Goal: Obtain resource: Download file/media

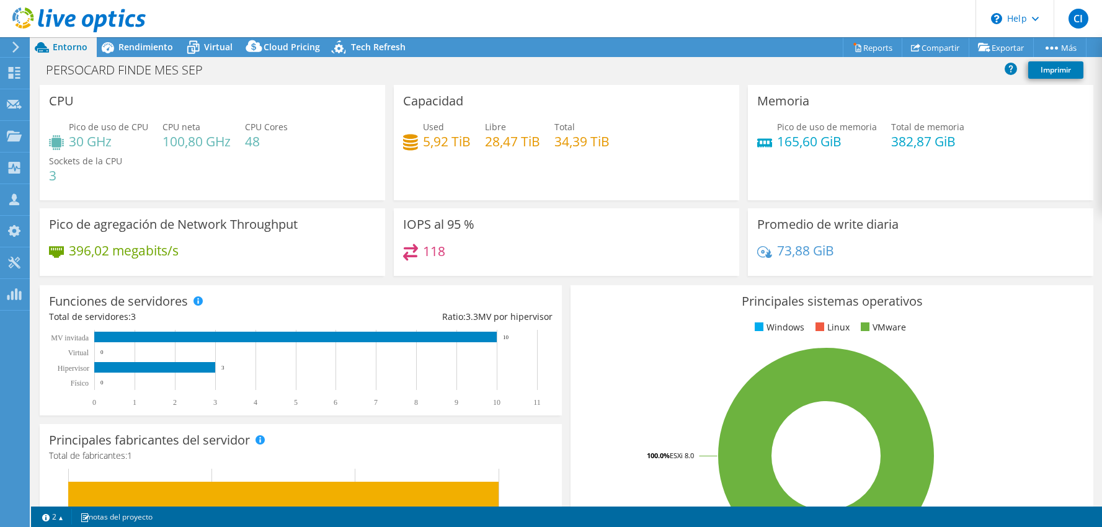
select select "USD"
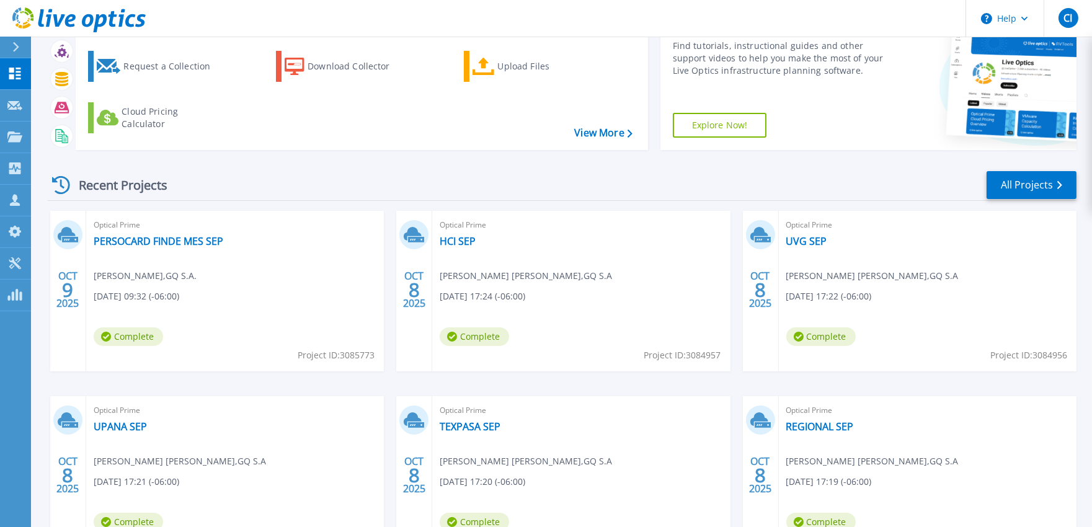
scroll to position [138, 0]
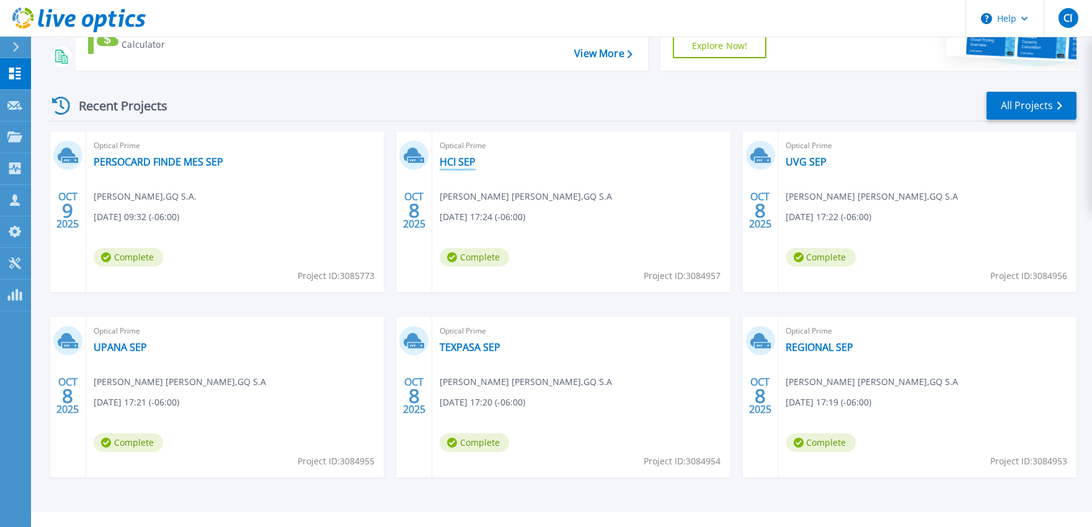
click at [460, 164] on link "HCI SEP" at bounding box center [458, 162] width 36 height 12
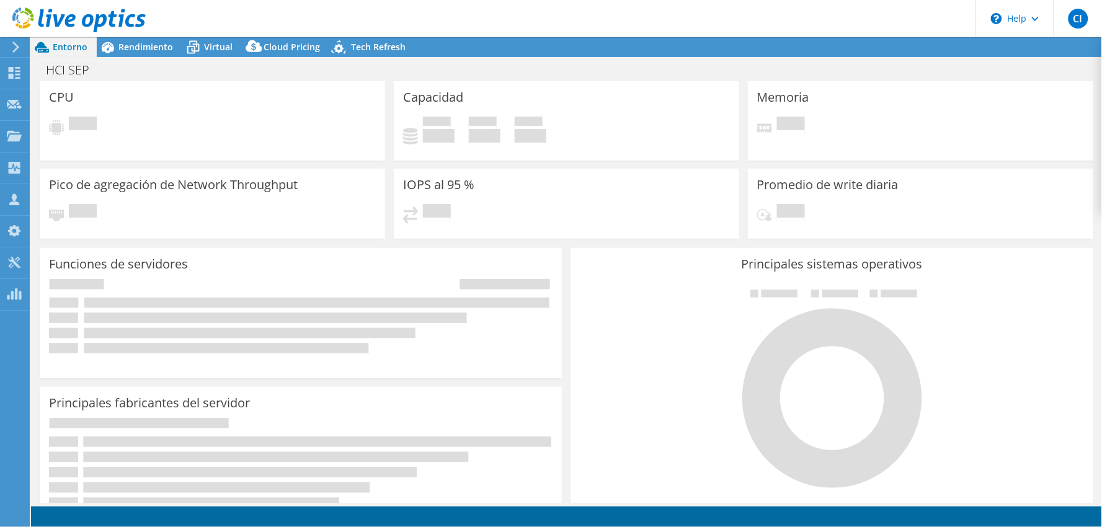
select select "USD"
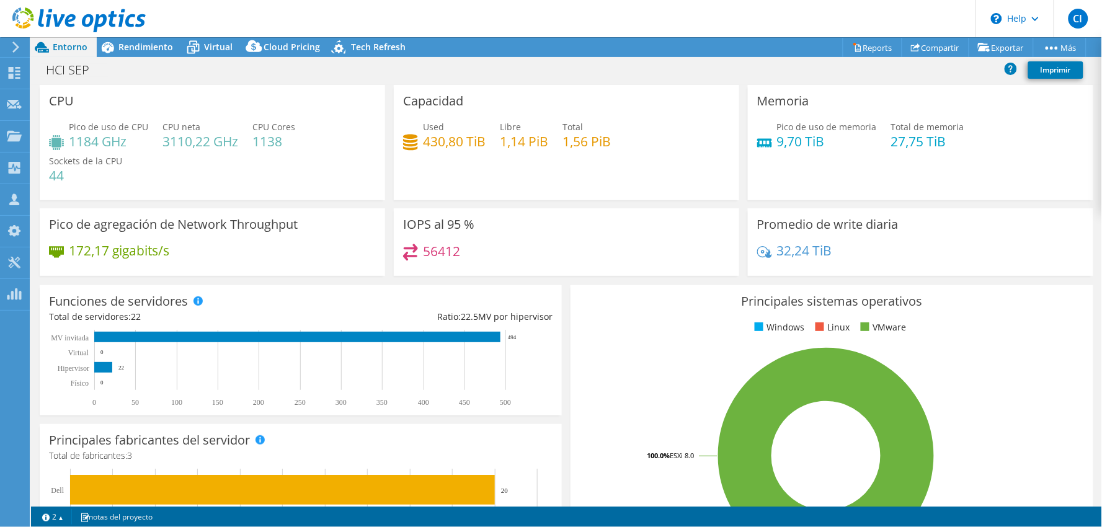
click at [867, 33] on header "CI Asociado de canal [PERSON_NAME] [EMAIL_ADDRESS][DOMAIN_NAME] GQ S.A. My Prof…" at bounding box center [551, 18] width 1102 height 37
click at [859, 45] on link "Reports" at bounding box center [873, 47] width 60 height 19
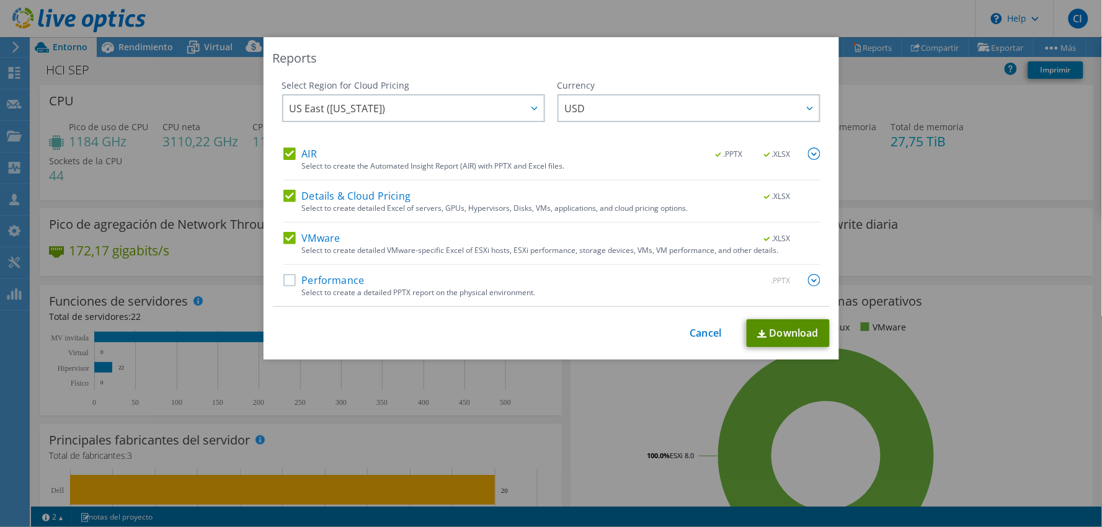
click at [780, 334] on link "Download" at bounding box center [788, 333] width 83 height 28
click at [698, 332] on link "Cancel" at bounding box center [706, 334] width 32 height 12
